Goal: Task Accomplishment & Management: Use online tool/utility

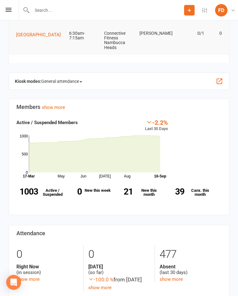
scroll to position [115, 0]
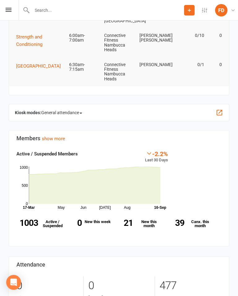
click at [219, 105] on div "Kiosk modes: General attendance General attendance Class Roll call" at bounding box center [119, 112] width 221 height 17
click at [220, 110] on button "button" at bounding box center [219, 112] width 7 height 7
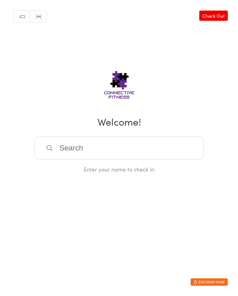
click at [102, 152] on input "search" at bounding box center [119, 148] width 170 height 23
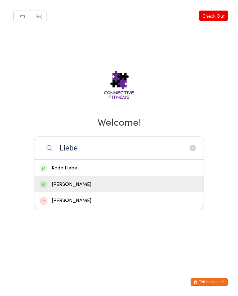
type input "Liebe"
click at [113, 181] on div "[PERSON_NAME]" at bounding box center [118, 184] width 169 height 16
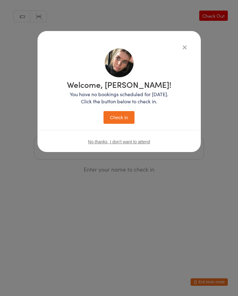
click at [110, 113] on button "Check in" at bounding box center [119, 117] width 31 height 13
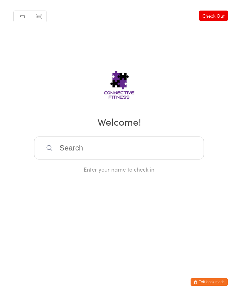
click at [71, 149] on input "search" at bounding box center [119, 148] width 170 height 23
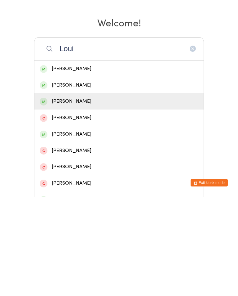
type input "Loui"
click at [64, 197] on div "[PERSON_NAME]" at bounding box center [119, 201] width 159 height 8
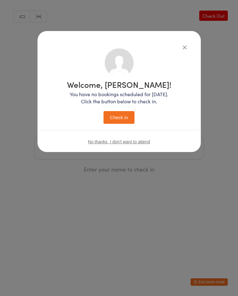
click at [122, 121] on button "Check in" at bounding box center [119, 117] width 31 height 13
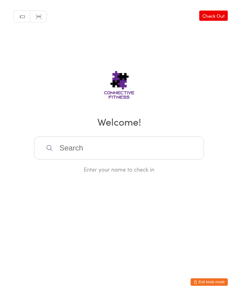
click at [133, 154] on input "search" at bounding box center [119, 148] width 170 height 23
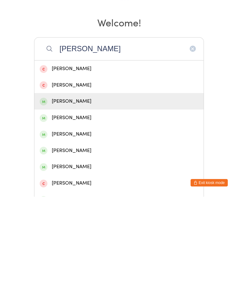
type input "[PERSON_NAME]"
click at [86, 197] on div "[PERSON_NAME]" at bounding box center [119, 201] width 159 height 8
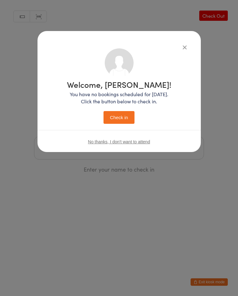
click at [125, 119] on button "Check in" at bounding box center [119, 117] width 31 height 13
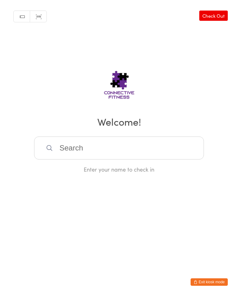
click at [84, 143] on input "search" at bounding box center [119, 148] width 170 height 23
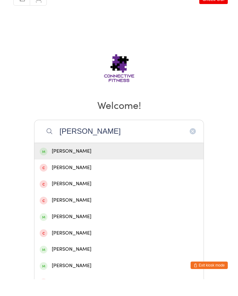
type input "[PERSON_NAME]"
click at [68, 164] on div "[PERSON_NAME]" at bounding box center [119, 168] width 159 height 8
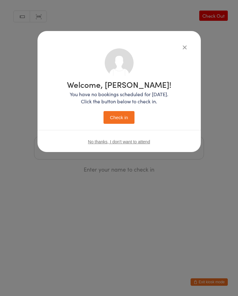
click at [119, 120] on button "Check in" at bounding box center [119, 117] width 31 height 13
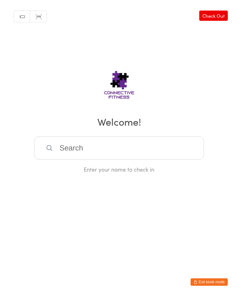
click at [215, 15] on link "Check Out" at bounding box center [214, 16] width 29 height 10
click at [219, 16] on link "Check In" at bounding box center [215, 16] width 25 height 10
click at [63, 148] on input "search" at bounding box center [119, 148] width 170 height 23
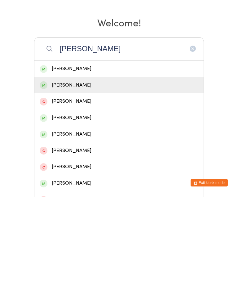
type input "[PERSON_NAME]"
click at [69, 180] on div "[PERSON_NAME]" at bounding box center [119, 184] width 159 height 8
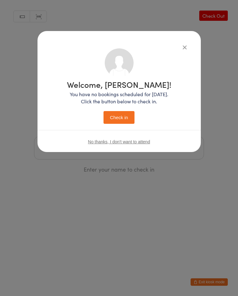
click at [122, 112] on button "Check in" at bounding box center [119, 117] width 31 height 13
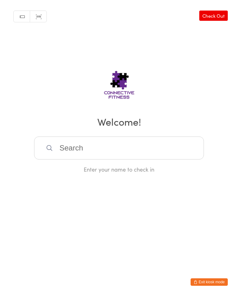
click at [99, 142] on input "search" at bounding box center [119, 148] width 170 height 23
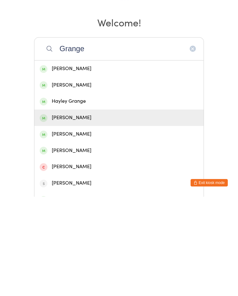
type input "Grange"
click at [70, 213] on div "[PERSON_NAME]" at bounding box center [119, 217] width 159 height 8
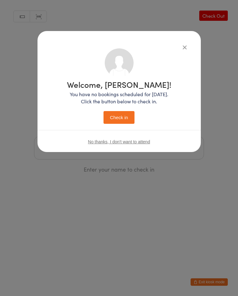
click at [119, 120] on button "Check in" at bounding box center [119, 117] width 31 height 13
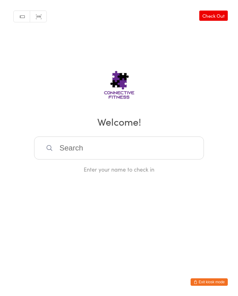
click at [175, 141] on input "search" at bounding box center [119, 148] width 170 height 23
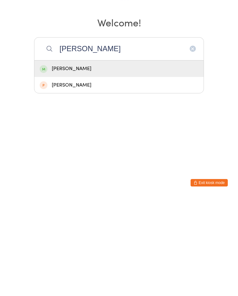
type input "[PERSON_NAME]"
click at [189, 164] on div "[PERSON_NAME]" at bounding box center [119, 168] width 159 height 8
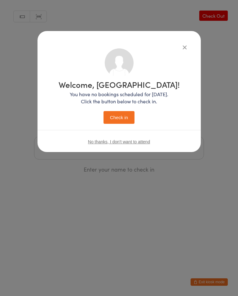
click at [123, 115] on button "Check in" at bounding box center [119, 117] width 31 height 13
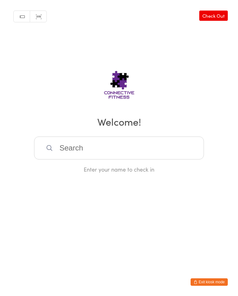
click at [63, 147] on input "search" at bounding box center [119, 148] width 170 height 23
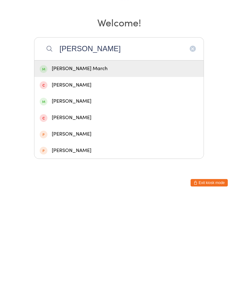
type input "[PERSON_NAME]"
click at [79, 164] on div "[PERSON_NAME] March" at bounding box center [119, 168] width 159 height 8
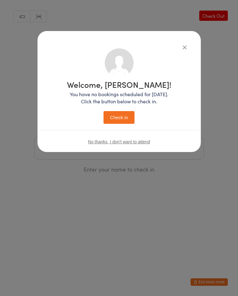
click at [117, 118] on button "Check in" at bounding box center [119, 117] width 31 height 13
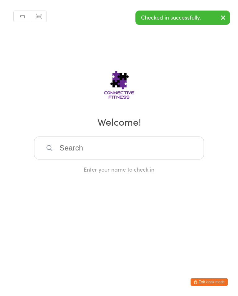
click at [63, 155] on input "search" at bounding box center [119, 148] width 170 height 23
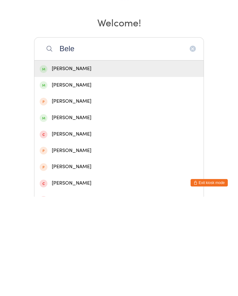
type input "Bele"
click at [79, 164] on div "[PERSON_NAME]" at bounding box center [119, 168] width 159 height 8
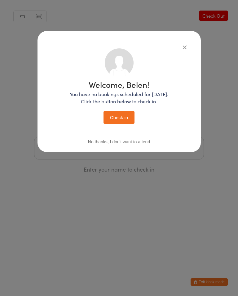
click at [124, 119] on button "Check in" at bounding box center [119, 117] width 31 height 13
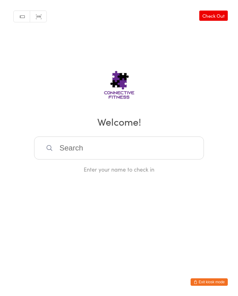
click at [71, 160] on input "search" at bounding box center [119, 148] width 170 height 23
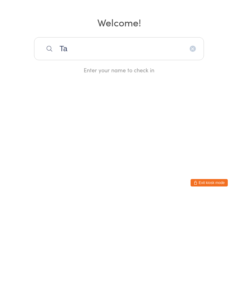
click at [71, 162] on html "You have now entered Kiosk Mode. Members will be able to check themselves in us…" at bounding box center [119, 148] width 238 height 296
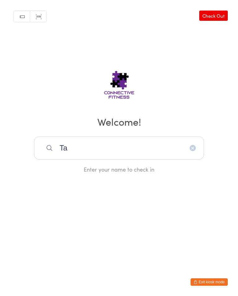
click at [143, 153] on input "Ta" at bounding box center [119, 148] width 170 height 23
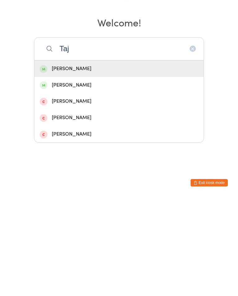
type input "Taj"
click at [132, 180] on div "[PERSON_NAME]" at bounding box center [119, 184] width 159 height 8
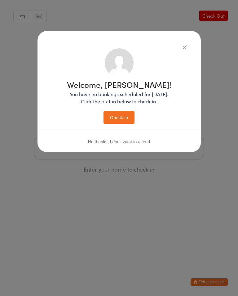
click at [117, 120] on button "Check in" at bounding box center [119, 117] width 31 height 13
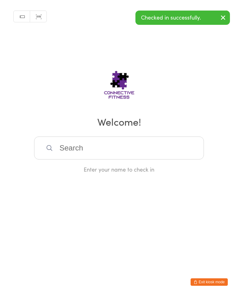
click at [168, 158] on input "search" at bounding box center [119, 148] width 170 height 23
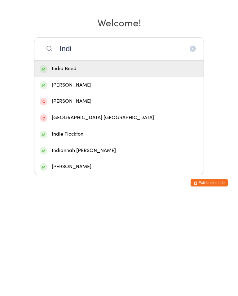
type input "Indi"
click at [109, 246] on div "Indiannah [PERSON_NAME]" at bounding box center [119, 250] width 159 height 8
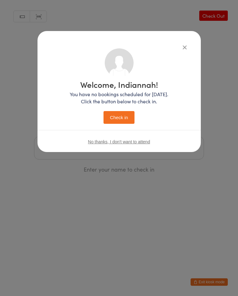
click at [116, 115] on button "Check in" at bounding box center [119, 117] width 31 height 13
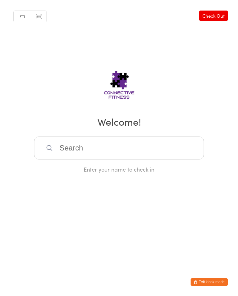
click at [216, 11] on link "Check Out" at bounding box center [214, 16] width 29 height 10
click at [80, 152] on input "search" at bounding box center [119, 148] width 170 height 23
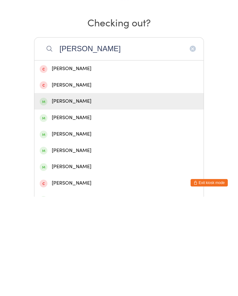
type input "[PERSON_NAME]"
click at [80, 192] on div "[PERSON_NAME]" at bounding box center [118, 200] width 169 height 16
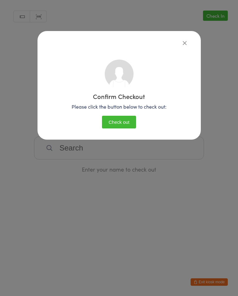
click at [122, 116] on button "Check out" at bounding box center [119, 122] width 34 height 13
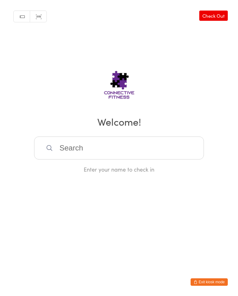
click at [80, 145] on input "search" at bounding box center [119, 148] width 170 height 23
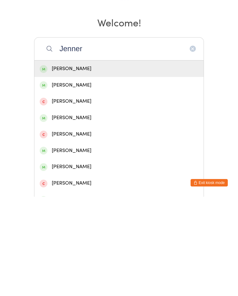
type input "Jenner"
click at [61, 164] on div "[PERSON_NAME]" at bounding box center [119, 168] width 159 height 8
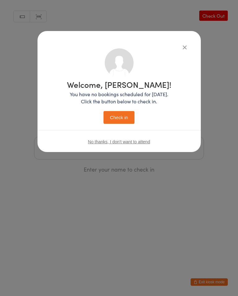
click at [117, 116] on button "Check in" at bounding box center [119, 117] width 31 height 13
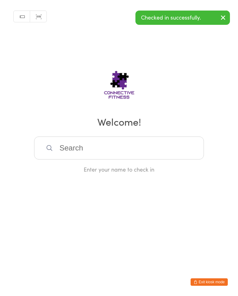
click at [105, 148] on input "search" at bounding box center [119, 148] width 170 height 23
click at [104, 149] on input "search" at bounding box center [119, 148] width 170 height 23
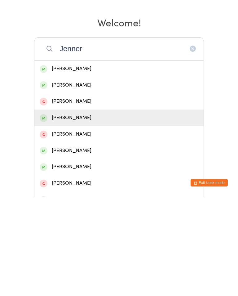
type input "Jenner"
click at [61, 213] on div "[PERSON_NAME]" at bounding box center [119, 217] width 159 height 8
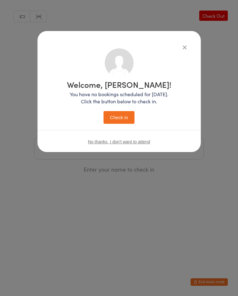
click at [122, 115] on button "Check in" at bounding box center [119, 117] width 31 height 13
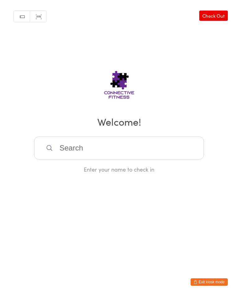
click at [103, 151] on input "search" at bounding box center [119, 148] width 170 height 23
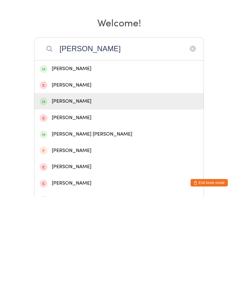
type input "[PERSON_NAME]"
click at [99, 197] on div "[PERSON_NAME]" at bounding box center [119, 201] width 159 height 8
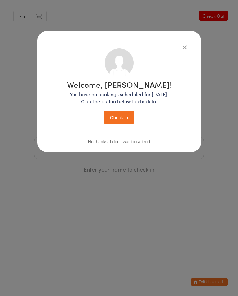
click at [122, 117] on button "Check in" at bounding box center [119, 117] width 31 height 13
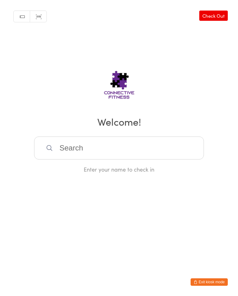
click at [118, 150] on input "search" at bounding box center [119, 148] width 170 height 23
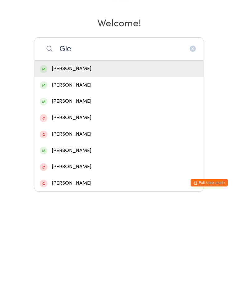
type input "Gie"
click at [85, 164] on div "[PERSON_NAME]" at bounding box center [119, 168] width 159 height 8
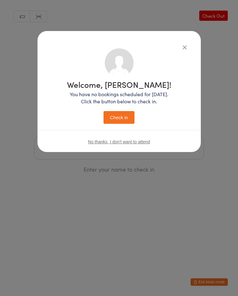
click at [120, 114] on button "Check in" at bounding box center [119, 117] width 31 height 13
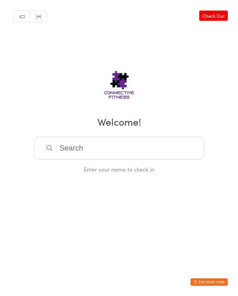
click at [111, 145] on input "search" at bounding box center [119, 148] width 170 height 23
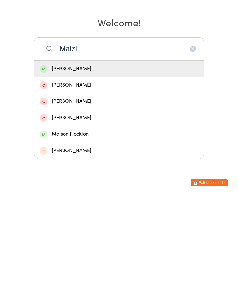
type input "Maizi"
click at [76, 164] on div "[PERSON_NAME]" at bounding box center [119, 168] width 159 height 8
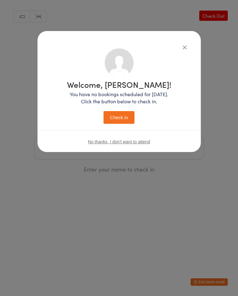
click at [119, 117] on button "Check in" at bounding box center [119, 117] width 31 height 13
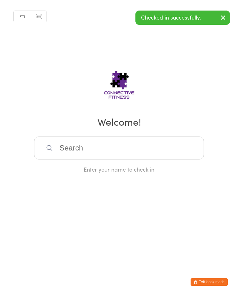
click at [79, 150] on input "search" at bounding box center [119, 148] width 170 height 23
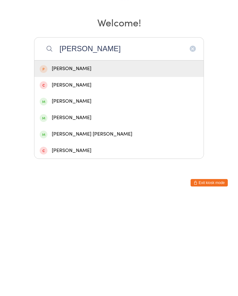
type input "[PERSON_NAME]"
click at [70, 197] on div "[PERSON_NAME]" at bounding box center [119, 201] width 159 height 8
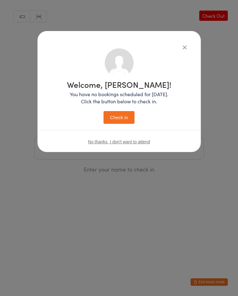
click at [129, 121] on button "Check in" at bounding box center [119, 117] width 31 height 13
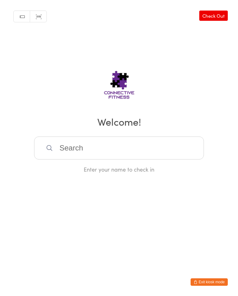
click at [155, 151] on input "search" at bounding box center [119, 148] width 170 height 23
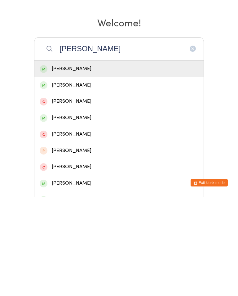
type input "[PERSON_NAME]"
click at [116, 164] on div "[PERSON_NAME]" at bounding box center [119, 168] width 159 height 8
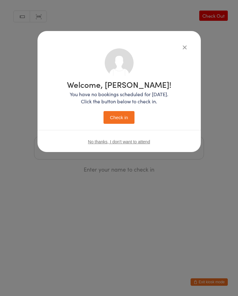
click at [124, 119] on button "Check in" at bounding box center [119, 117] width 31 height 13
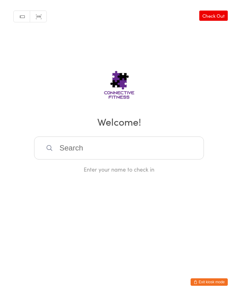
click at [67, 149] on input "search" at bounding box center [119, 148] width 170 height 23
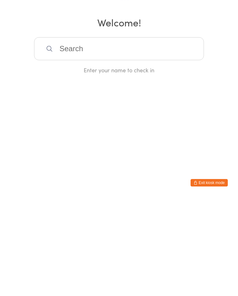
type input "A"
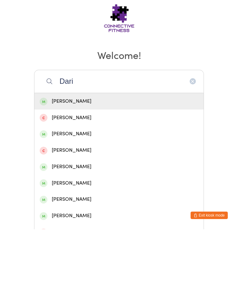
type input "Dari"
click at [124, 164] on div "[PERSON_NAME]" at bounding box center [119, 168] width 159 height 8
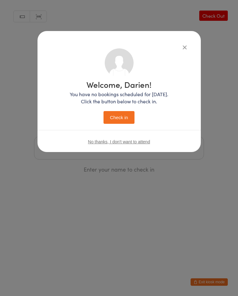
click at [123, 115] on button "Check in" at bounding box center [119, 117] width 31 height 13
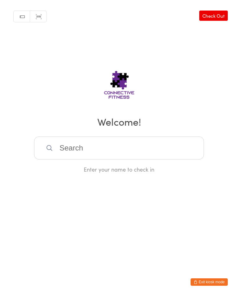
click at [91, 153] on input "search" at bounding box center [119, 148] width 170 height 23
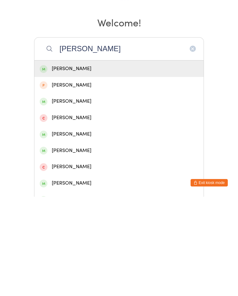
type input "[PERSON_NAME]"
click at [89, 164] on div "[PERSON_NAME]" at bounding box center [119, 168] width 159 height 8
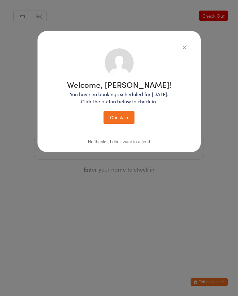
click at [120, 119] on button "Check in" at bounding box center [119, 117] width 31 height 13
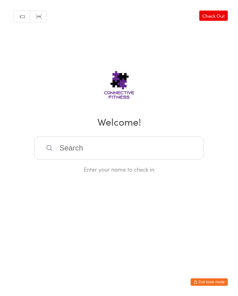
click at [211, 13] on link "Check Out" at bounding box center [214, 16] width 29 height 10
click at [137, 144] on input "search" at bounding box center [119, 148] width 170 height 23
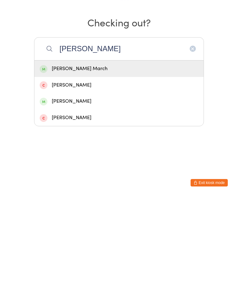
type input "[PERSON_NAME]"
click at [87, 164] on div "[PERSON_NAME] March" at bounding box center [119, 168] width 159 height 8
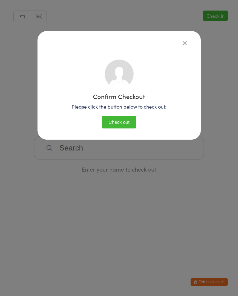
click at [120, 121] on button "Check out" at bounding box center [119, 122] width 34 height 13
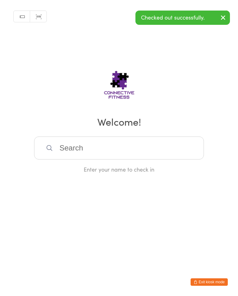
click at [91, 147] on input "search" at bounding box center [119, 148] width 170 height 23
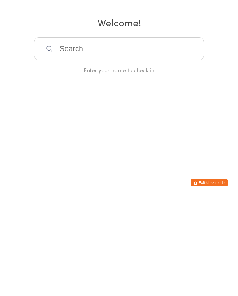
click at [168, 126] on html "You have now entered Kiosk Mode. Members will be able to check themselves in us…" at bounding box center [119, 148] width 238 height 296
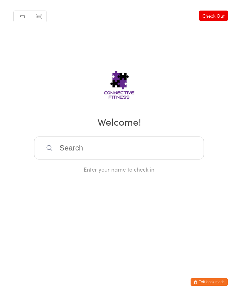
click at [214, 18] on link "Check Out" at bounding box center [214, 16] width 29 height 10
click at [109, 156] on input "search" at bounding box center [119, 148] width 170 height 23
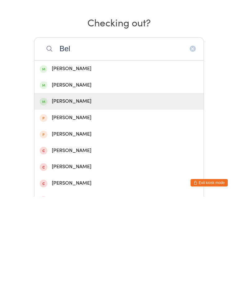
type input "Bel"
click at [84, 197] on div "[PERSON_NAME]" at bounding box center [119, 201] width 159 height 8
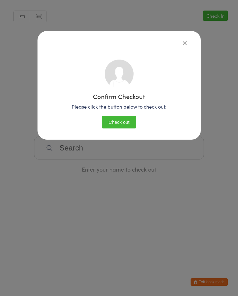
click at [125, 124] on button "Check out" at bounding box center [119, 122] width 34 height 13
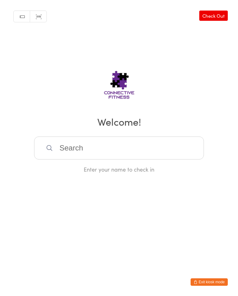
click at [212, 14] on link "Check Out" at bounding box center [214, 16] width 29 height 10
click at [71, 148] on input "search" at bounding box center [119, 148] width 170 height 23
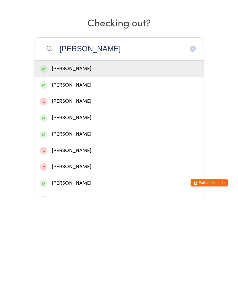
type input "[PERSON_NAME]"
click at [70, 180] on div "[PERSON_NAME]" at bounding box center [119, 184] width 159 height 8
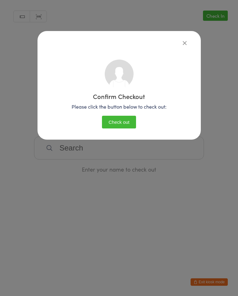
click at [129, 120] on button "Check out" at bounding box center [119, 122] width 34 height 13
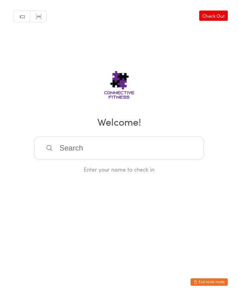
click at [95, 146] on input "search" at bounding box center [119, 148] width 170 height 23
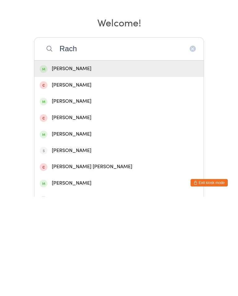
type input "Rach"
click at [132, 164] on div "[PERSON_NAME]" at bounding box center [119, 168] width 159 height 8
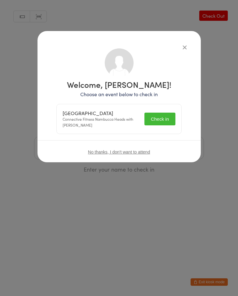
click at [151, 119] on button "Check in" at bounding box center [160, 119] width 31 height 13
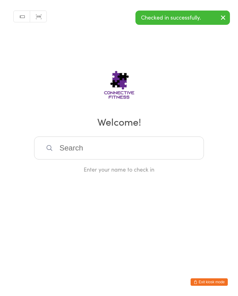
click at [142, 150] on input "search" at bounding box center [119, 148] width 170 height 23
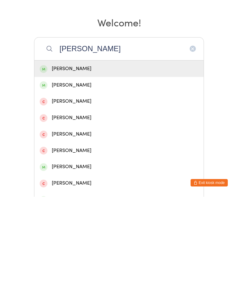
type input "[PERSON_NAME]"
click at [109, 164] on div "[PERSON_NAME]" at bounding box center [119, 168] width 159 height 8
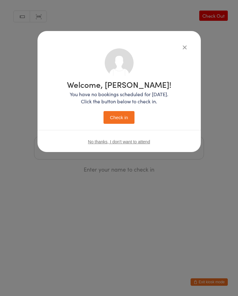
click at [127, 119] on button "Check in" at bounding box center [119, 117] width 31 height 13
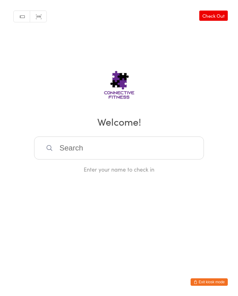
click at [104, 153] on input "search" at bounding box center [119, 148] width 170 height 23
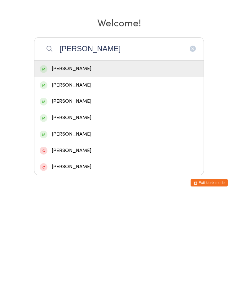
type input "[PERSON_NAME]"
click at [82, 160] on div "[PERSON_NAME]" at bounding box center [118, 168] width 169 height 16
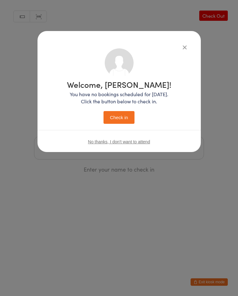
click at [117, 124] on button "Check in" at bounding box center [119, 117] width 31 height 13
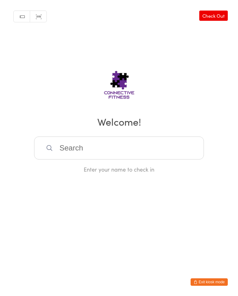
click at [88, 147] on input "search" at bounding box center [119, 148] width 170 height 23
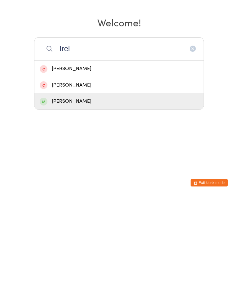
type input "Irel"
click at [65, 197] on div "[PERSON_NAME]" at bounding box center [119, 201] width 159 height 8
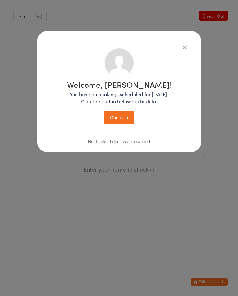
click at [117, 118] on button "Check in" at bounding box center [119, 117] width 31 height 13
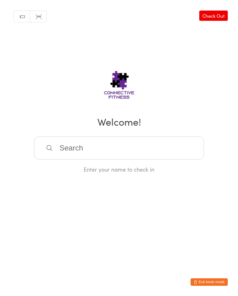
click at [67, 151] on input "search" at bounding box center [119, 148] width 170 height 23
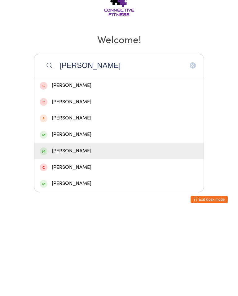
type input "[PERSON_NAME]"
click at [70, 229] on div "[PERSON_NAME]" at bounding box center [119, 233] width 159 height 8
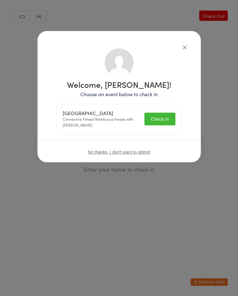
click at [157, 117] on button "Check in" at bounding box center [160, 119] width 31 height 13
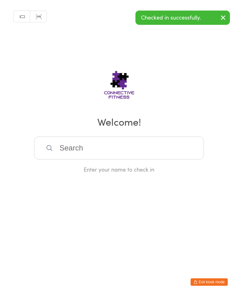
click at [118, 149] on input "search" at bounding box center [119, 148] width 170 height 23
click at [118, 148] on input "search" at bounding box center [119, 148] width 170 height 23
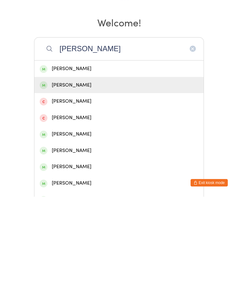
type input "[PERSON_NAME]"
click at [93, 180] on div "[PERSON_NAME]" at bounding box center [119, 184] width 159 height 8
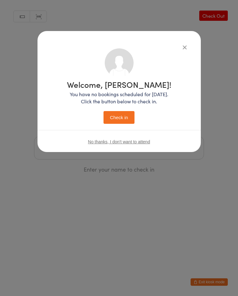
click at [123, 116] on button "Check in" at bounding box center [119, 117] width 31 height 13
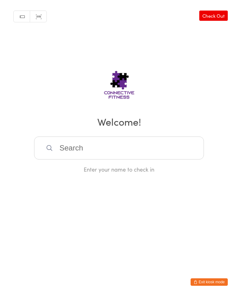
click at [61, 158] on input "search" at bounding box center [119, 148] width 170 height 23
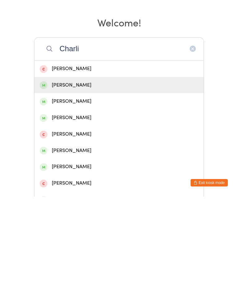
type input "Charli"
click at [59, 180] on div "[PERSON_NAME]" at bounding box center [119, 184] width 159 height 8
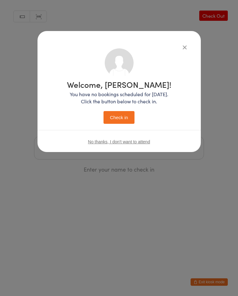
click at [129, 117] on button "Check in" at bounding box center [119, 117] width 31 height 13
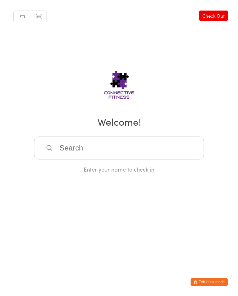
click at [76, 156] on input "search" at bounding box center [119, 148] width 170 height 23
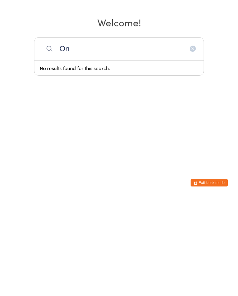
type input "O"
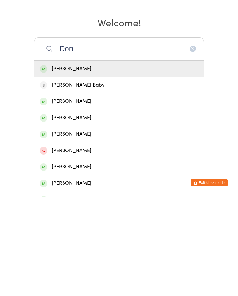
type input "Don"
click at [85, 164] on div "[PERSON_NAME]" at bounding box center [119, 168] width 159 height 8
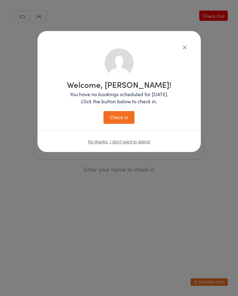
click at [134, 120] on button "Check in" at bounding box center [119, 117] width 31 height 13
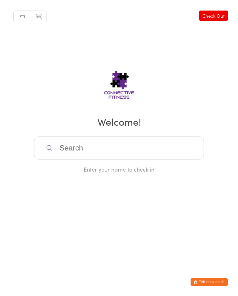
click at [161, 143] on input "search" at bounding box center [119, 148] width 170 height 23
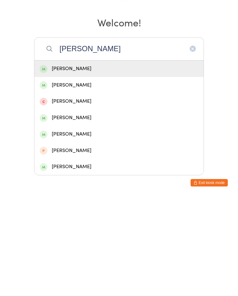
type input "[PERSON_NAME]"
click at [121, 164] on div "[PERSON_NAME]" at bounding box center [119, 168] width 159 height 8
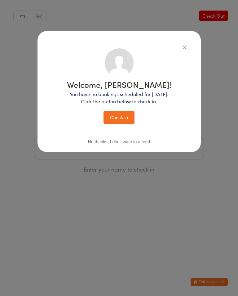
click at [126, 112] on button "Check in" at bounding box center [119, 117] width 31 height 13
